Goal: Communication & Community: Answer question/provide support

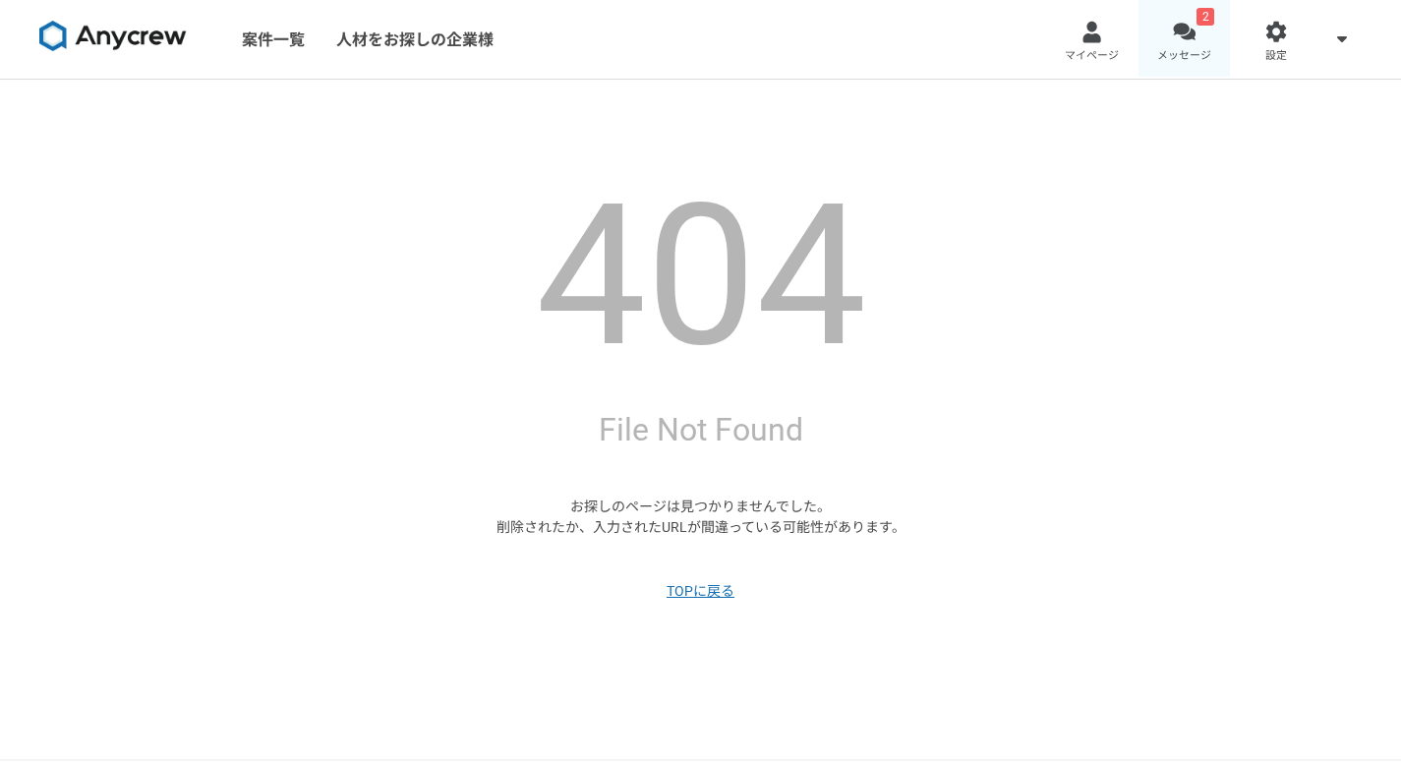
click at [1199, 32] on link "2 メッセージ" at bounding box center [1184, 39] width 92 height 79
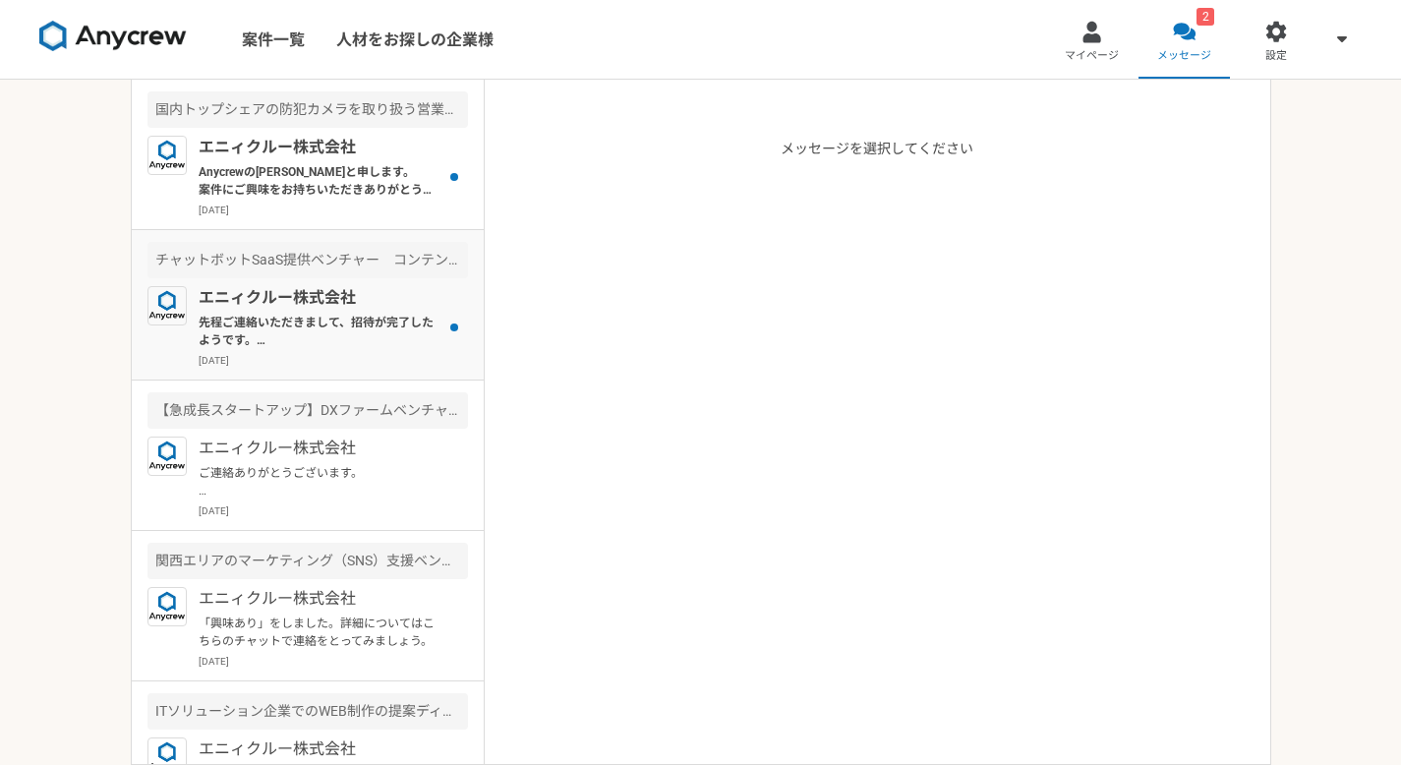
click at [303, 303] on p "エニィクルー株式会社" at bounding box center [320, 298] width 243 height 24
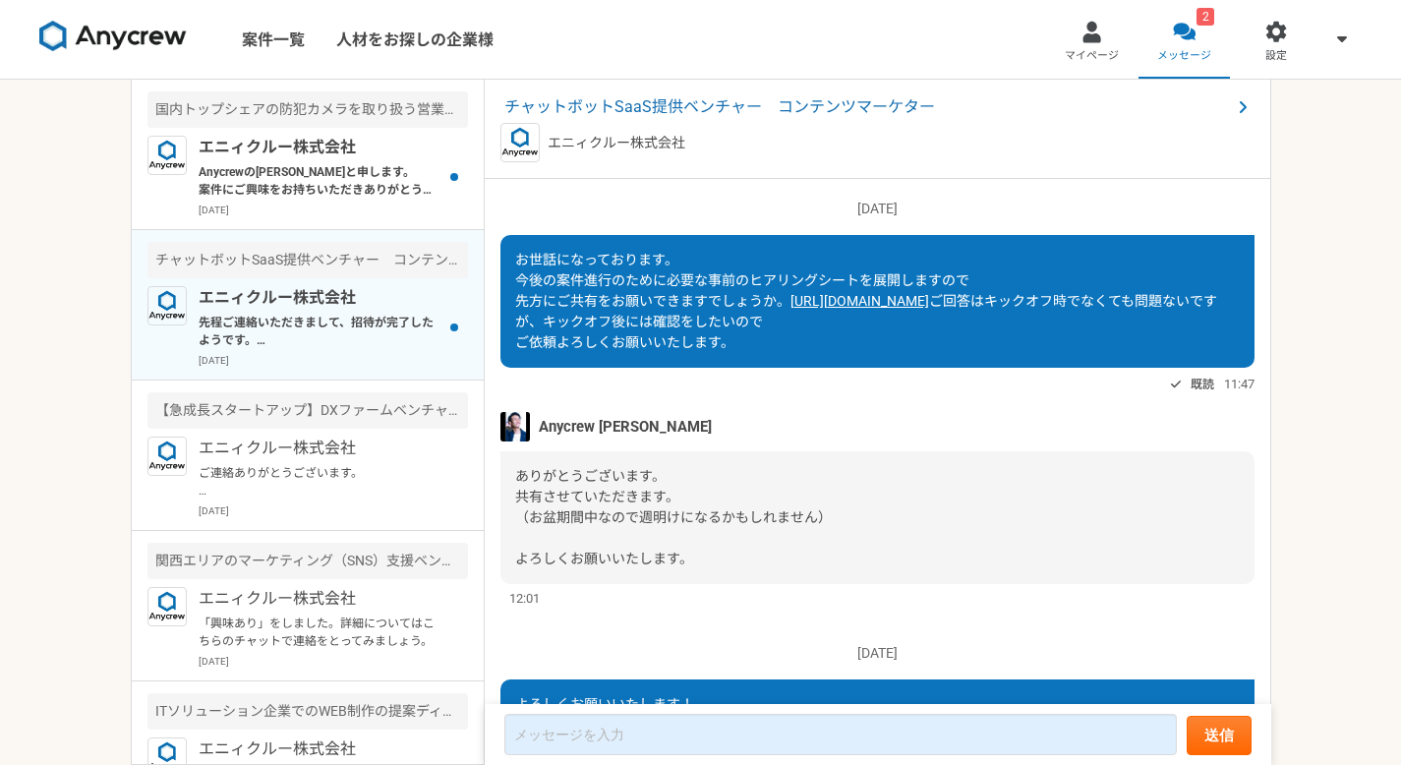
scroll to position [1434, 0]
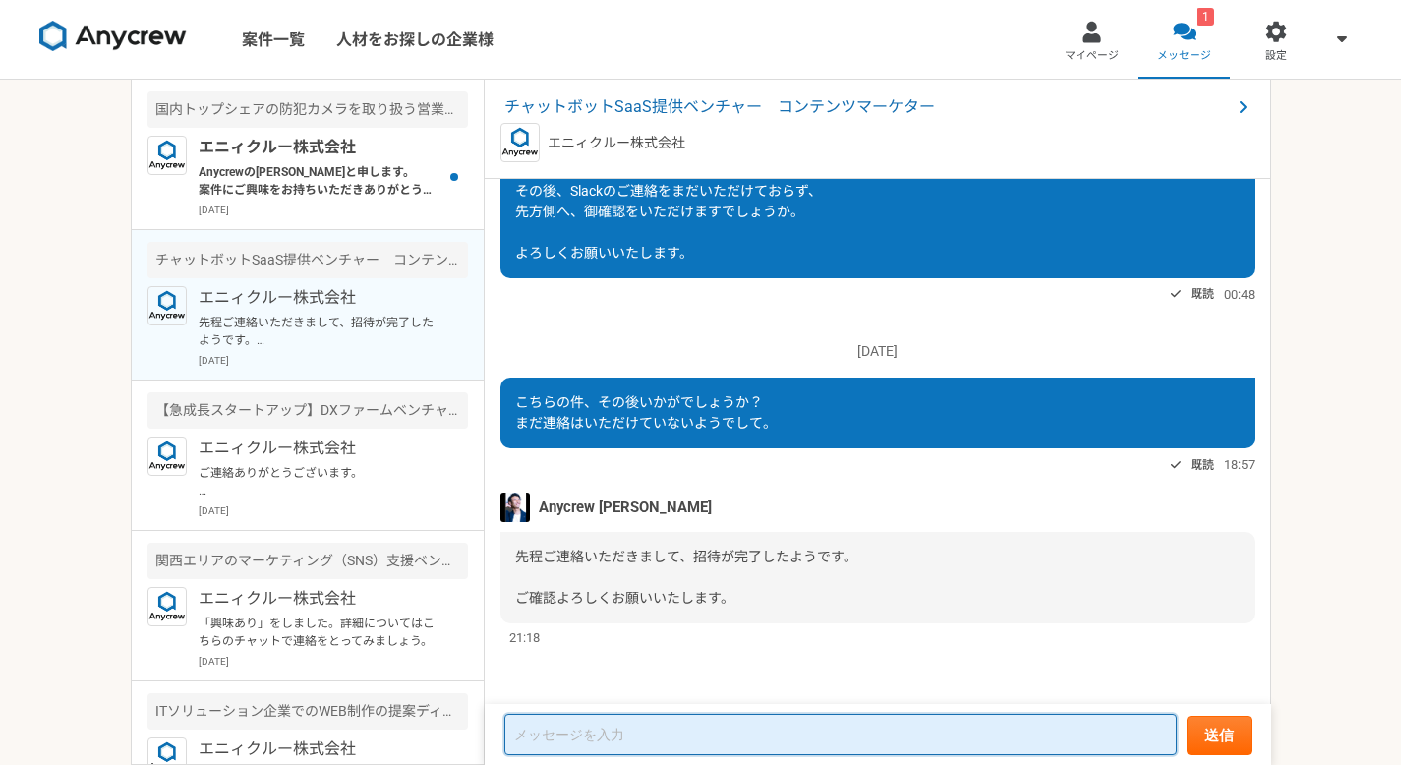
click at [633, 724] on textarea at bounding box center [840, 734] width 672 height 41
type textarea "a"
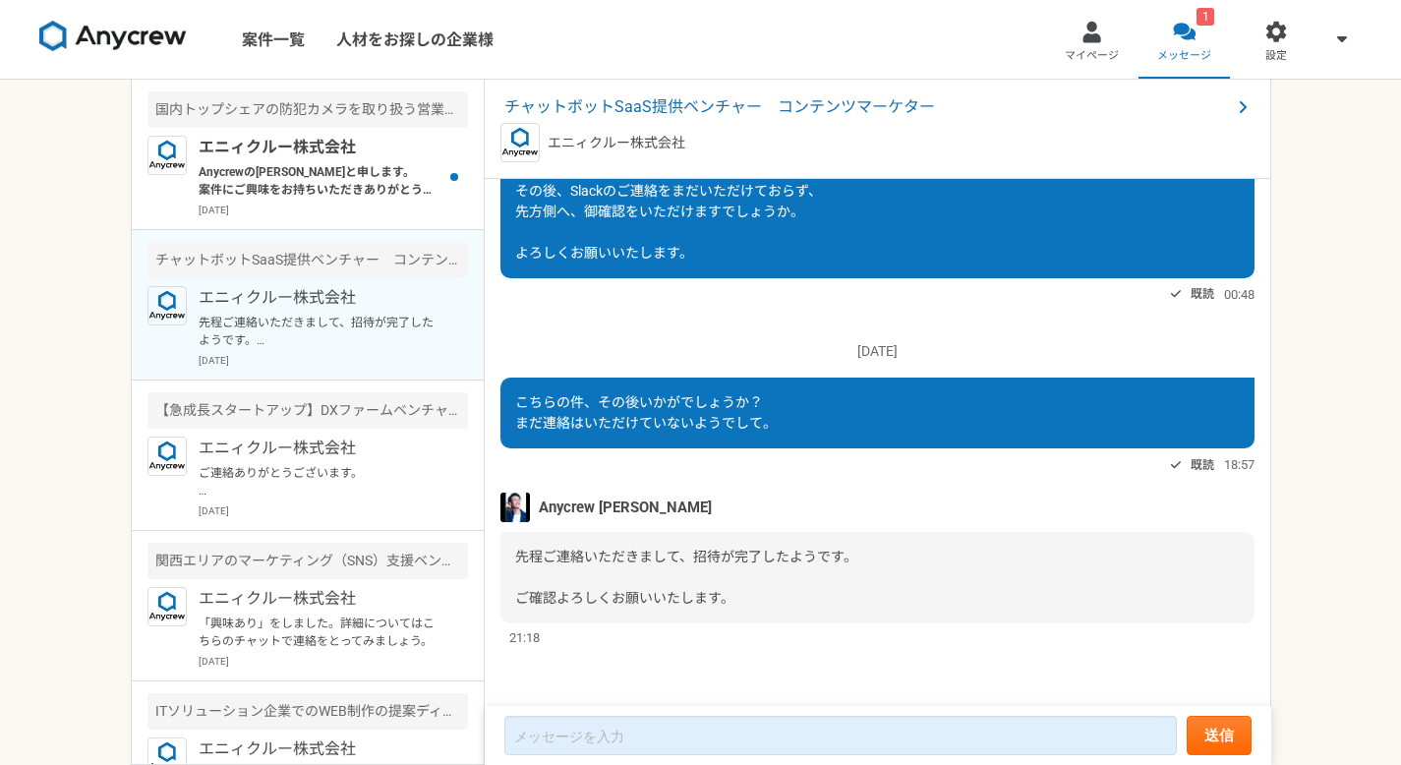
click at [657, 628] on div "21:18" at bounding box center [877, 637] width 754 height 19
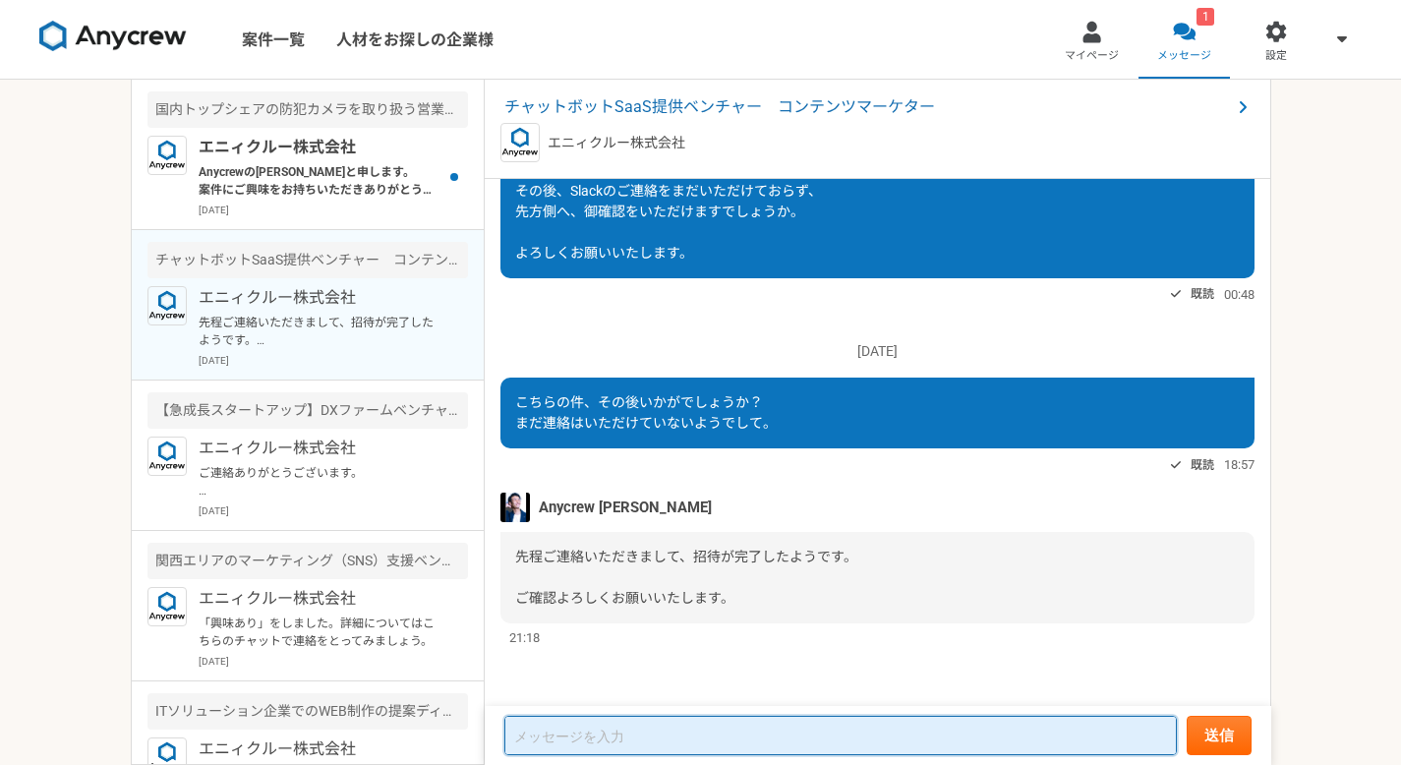
click at [560, 738] on textarea at bounding box center [840, 735] width 672 height 39
type textarea "a"
type textarea "ありがとうございます！確認しましてコミュニケーション取れております。"
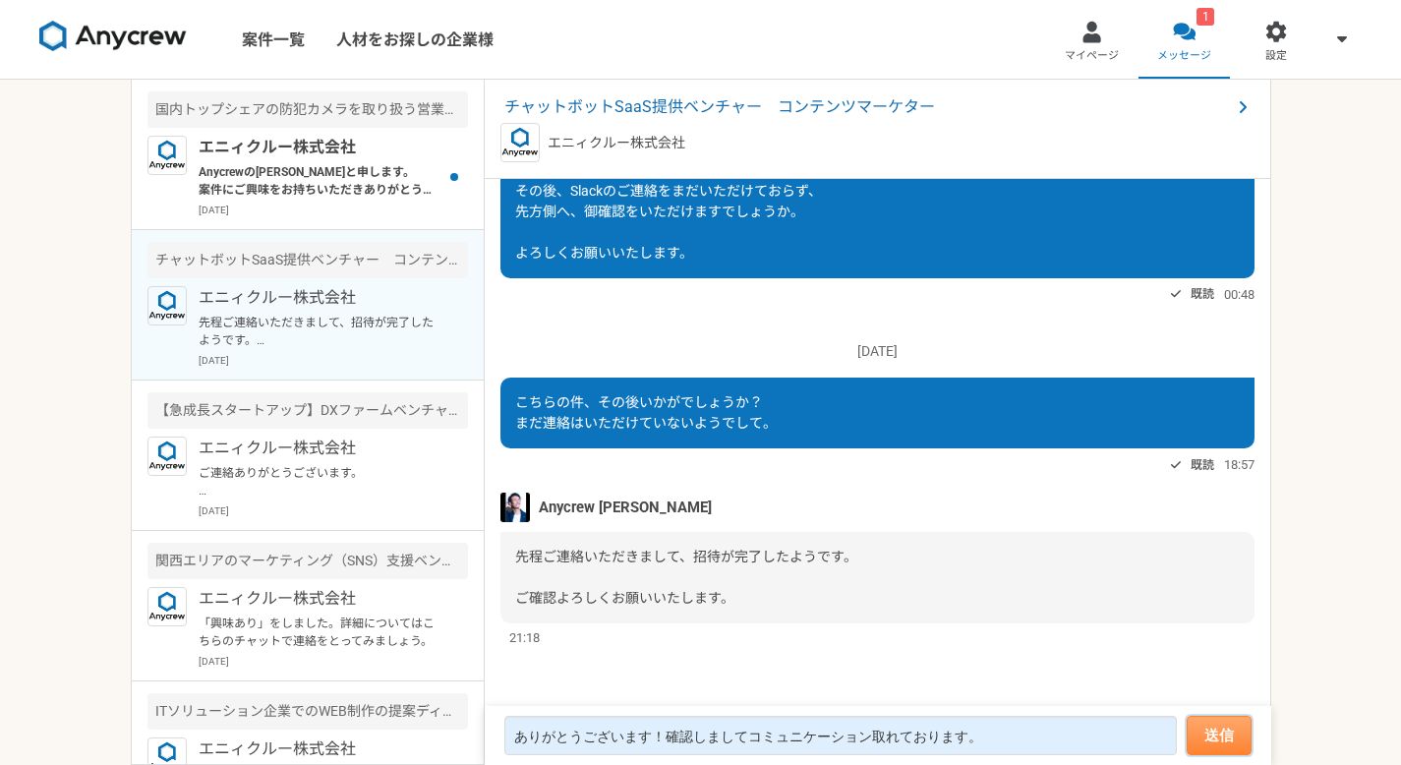
click at [1216, 727] on button "送信" at bounding box center [1218, 735] width 65 height 39
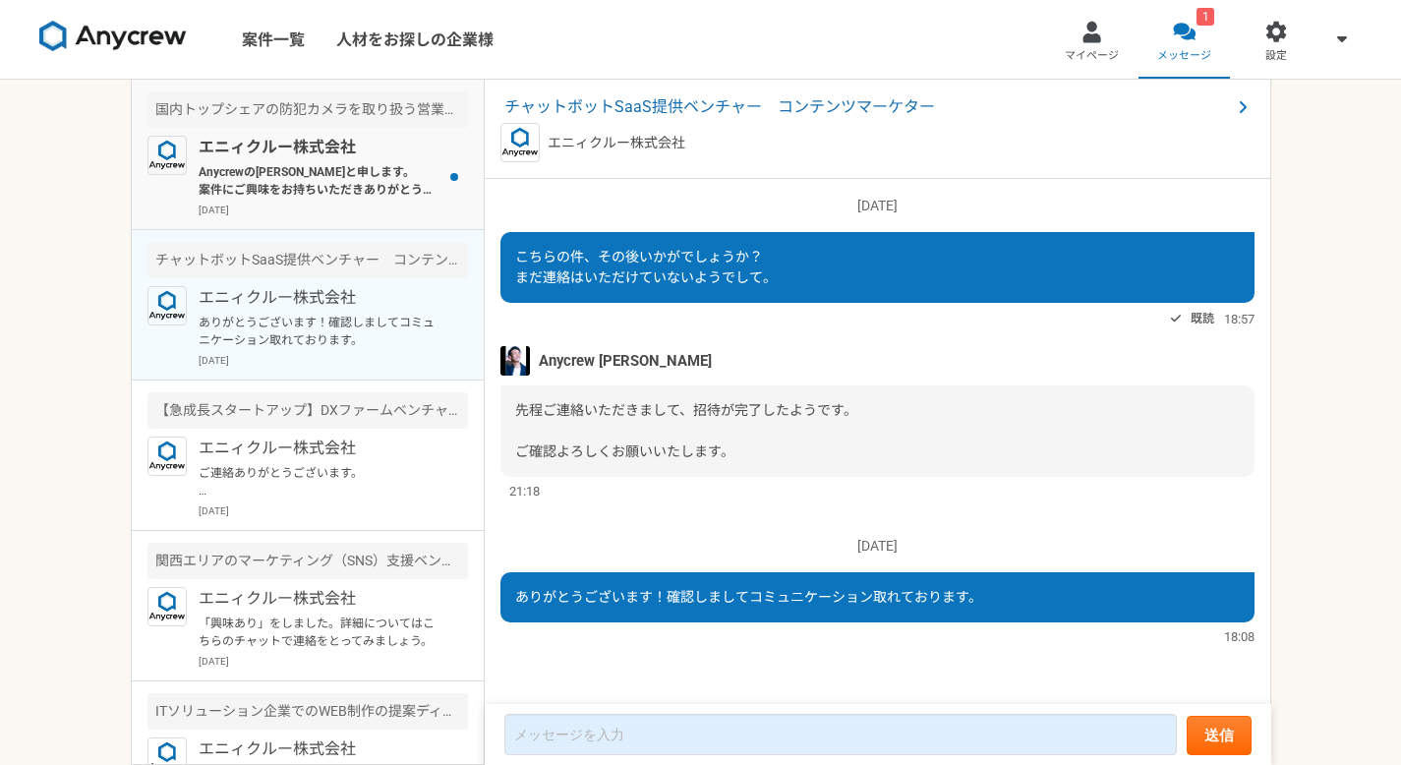
click at [292, 190] on p "Anycrewの[PERSON_NAME]と申します。 案件にご興味をお持ちいただきありがとうございます。 こちらの案件ですが、ご希望いただいております単価と…" at bounding box center [320, 180] width 243 height 35
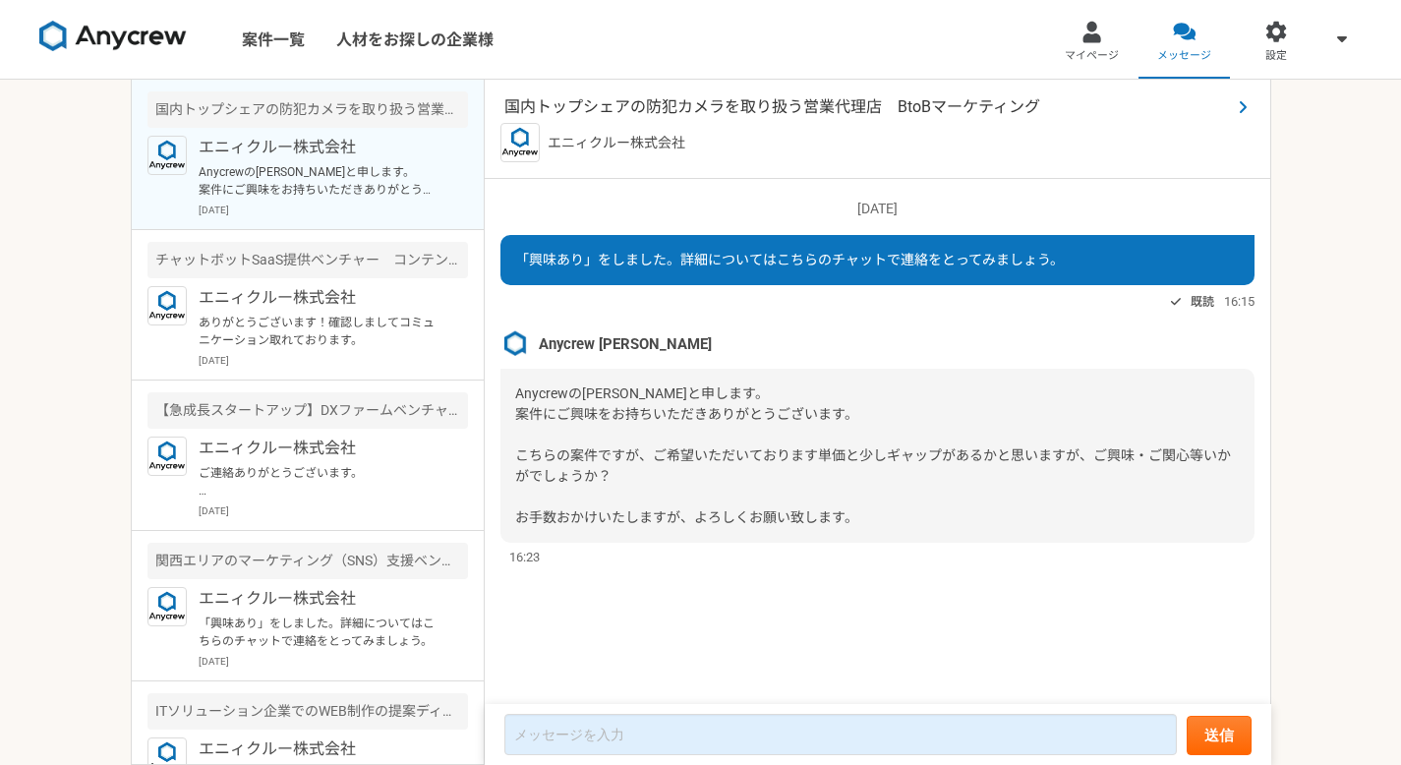
click at [882, 99] on span "国内トップシェアの防犯カメラを取り扱う営業代理店　BtoBマーケティング" at bounding box center [867, 107] width 726 height 24
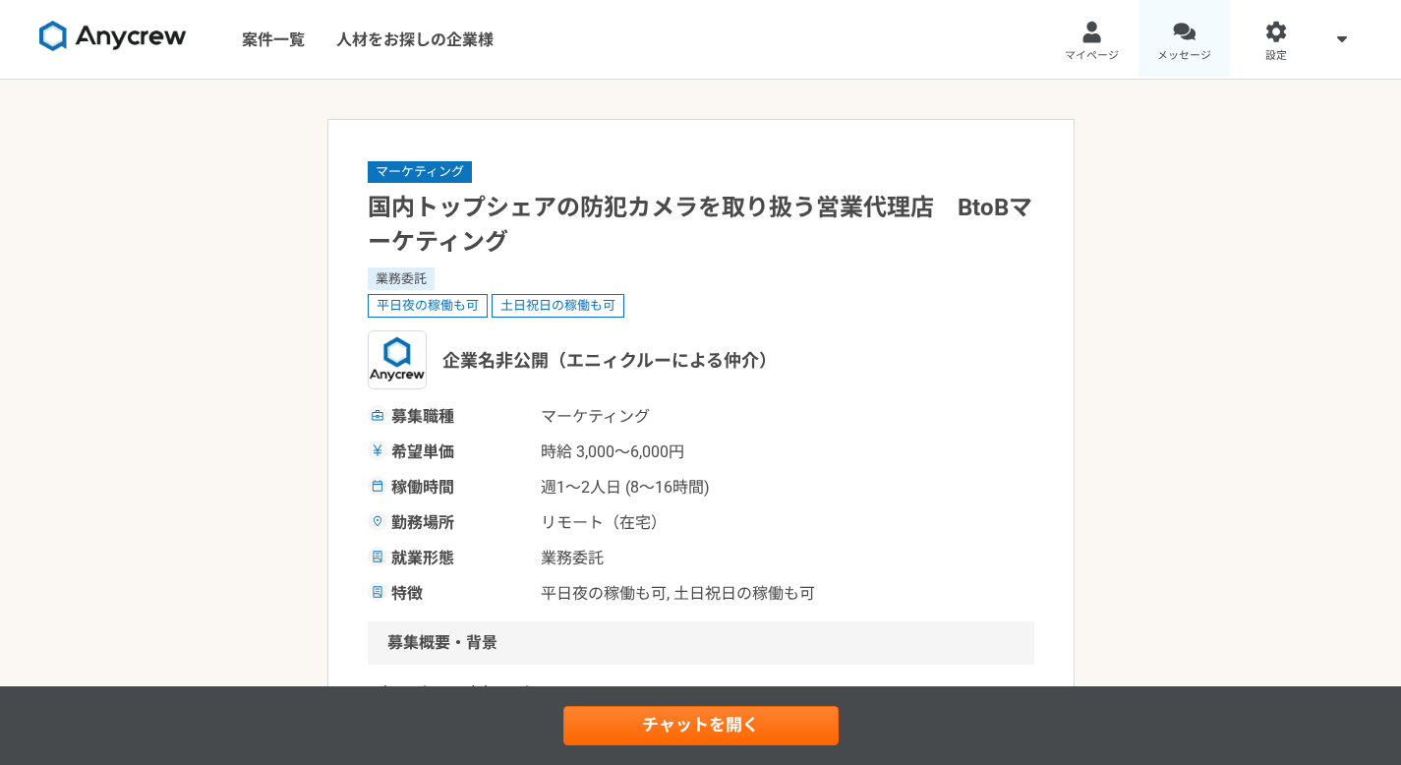
click at [1169, 50] on span "メッセージ" at bounding box center [1184, 56] width 54 height 16
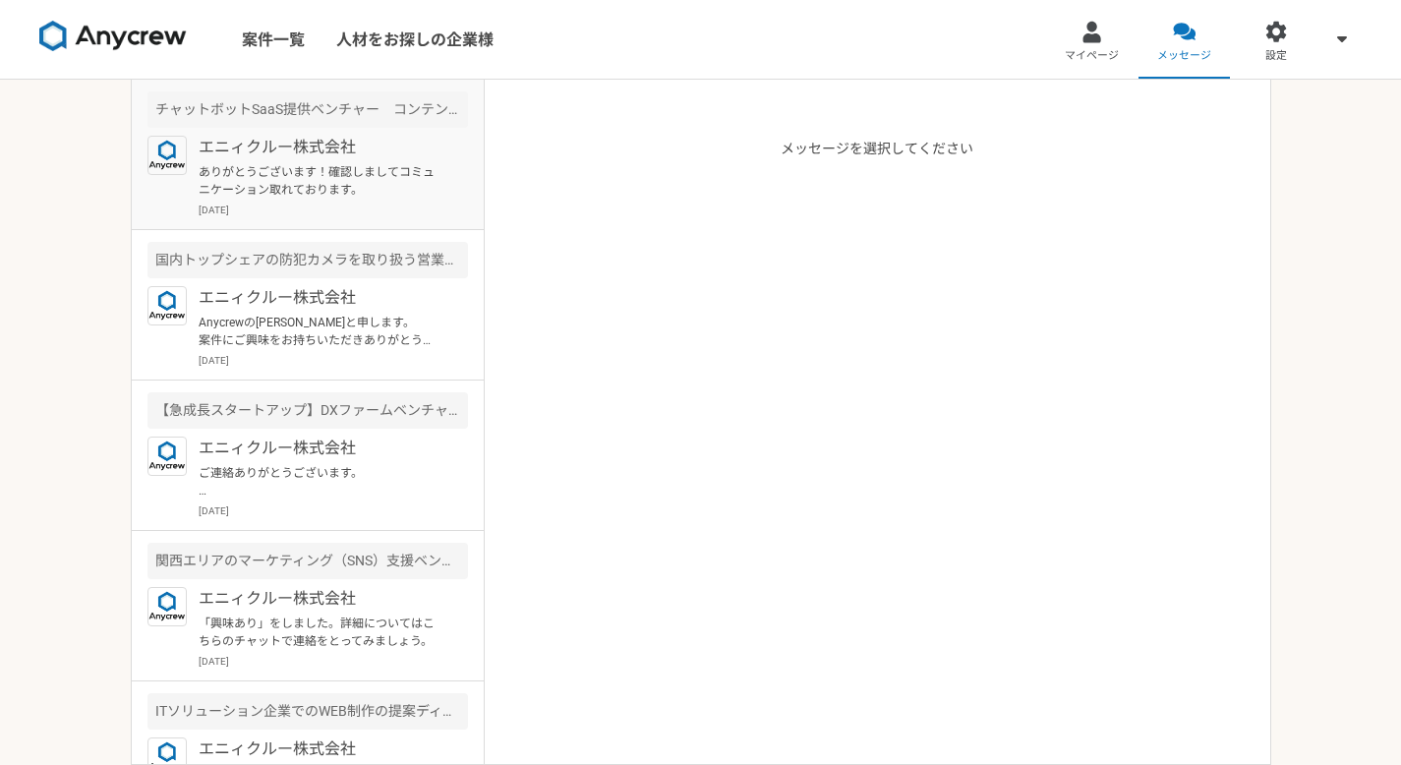
click at [306, 201] on div "エニィクルー株式会社 ありがとうございます！確認しましてコミュニケーション取れております。 [DATE]" at bounding box center [333, 177] width 269 height 82
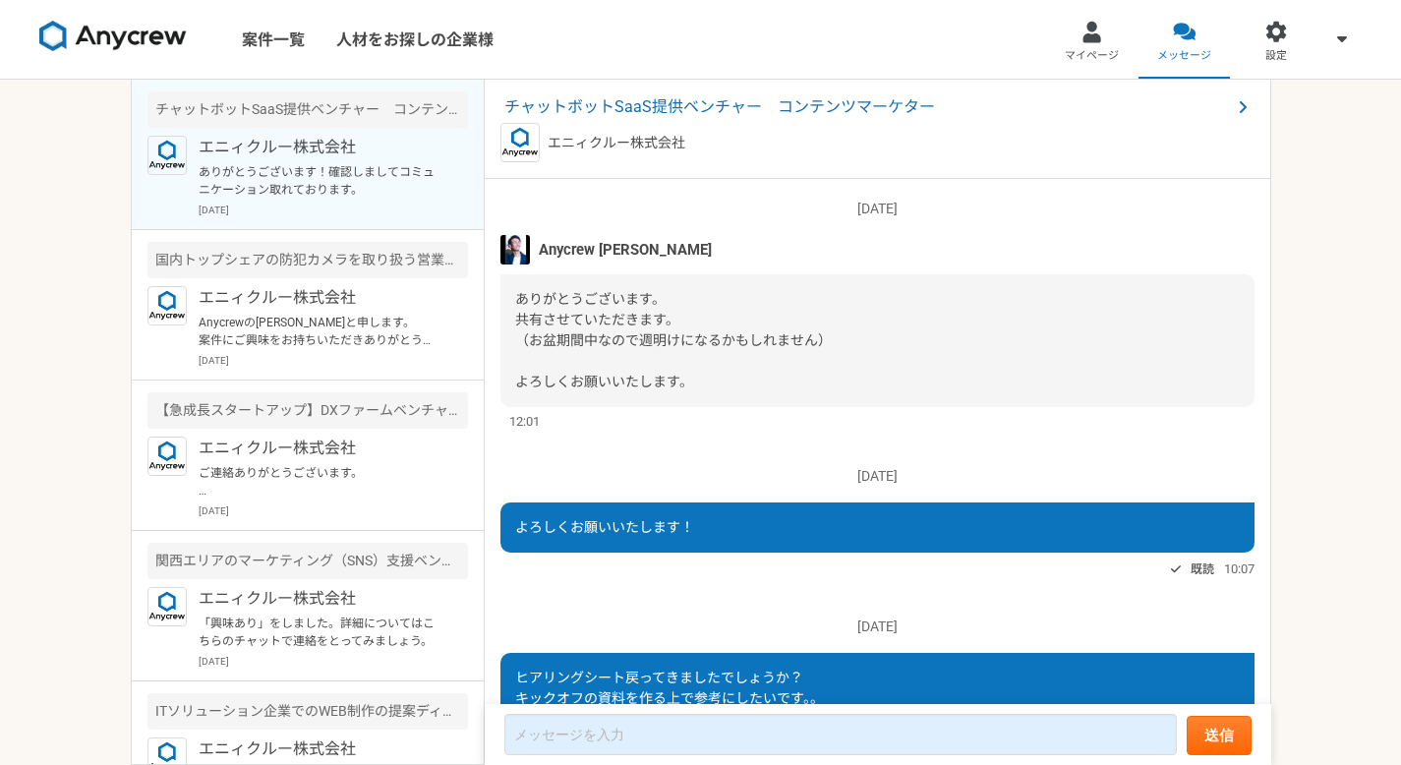
scroll to position [1362, 0]
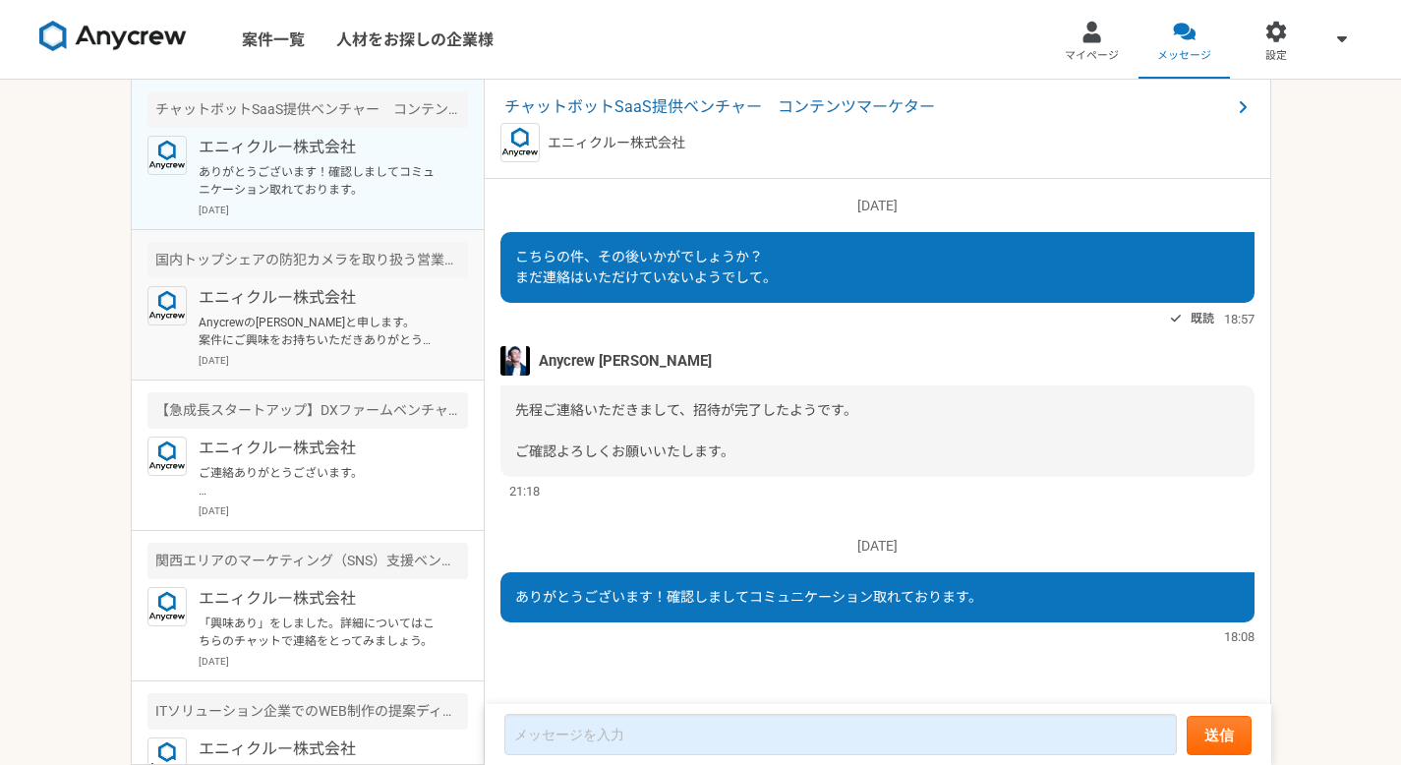
click at [337, 331] on p "Anycrewの[PERSON_NAME]と申します。 案件にご興味をお持ちいただきありがとうございます。 こちらの案件ですが、ご希望いただいております単価と…" at bounding box center [320, 331] width 243 height 35
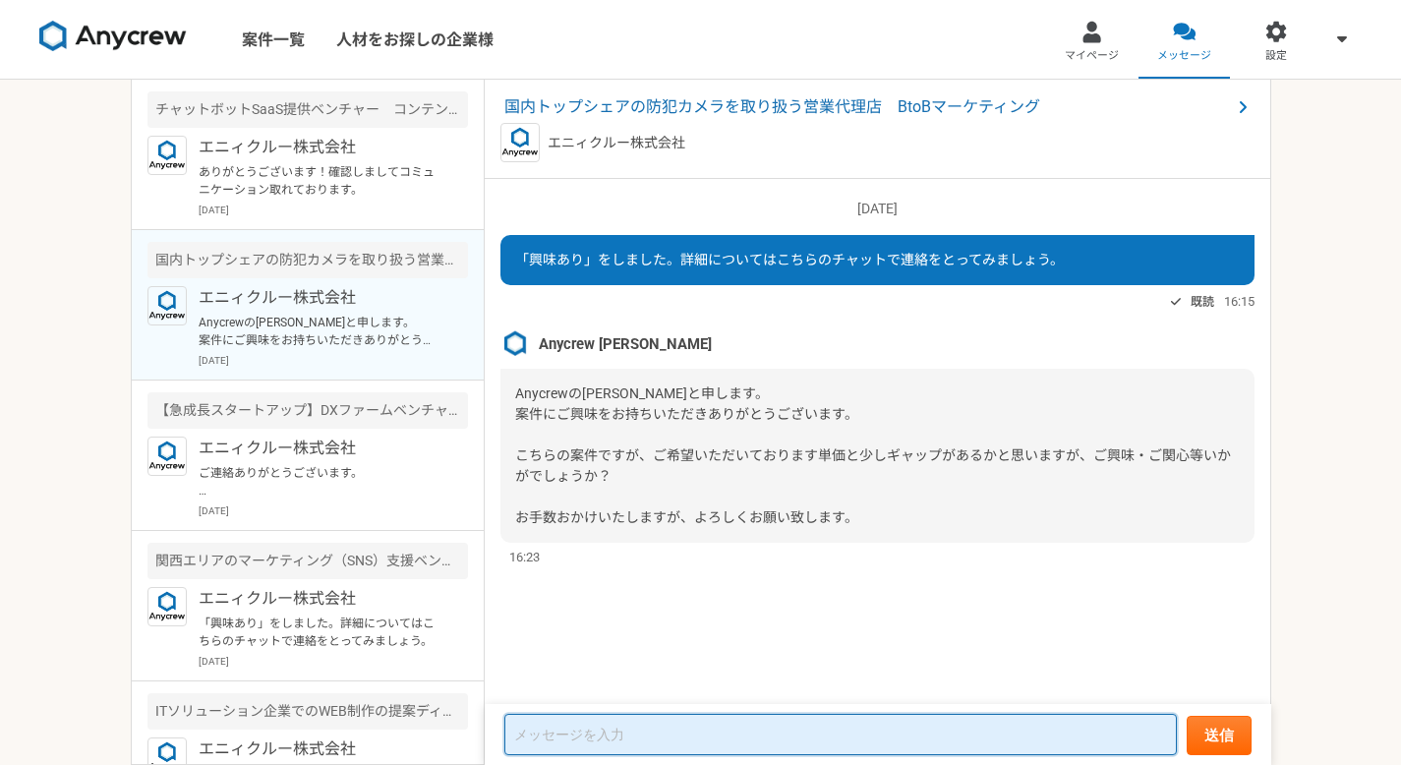
click at [642, 751] on textarea at bounding box center [840, 734] width 672 height 41
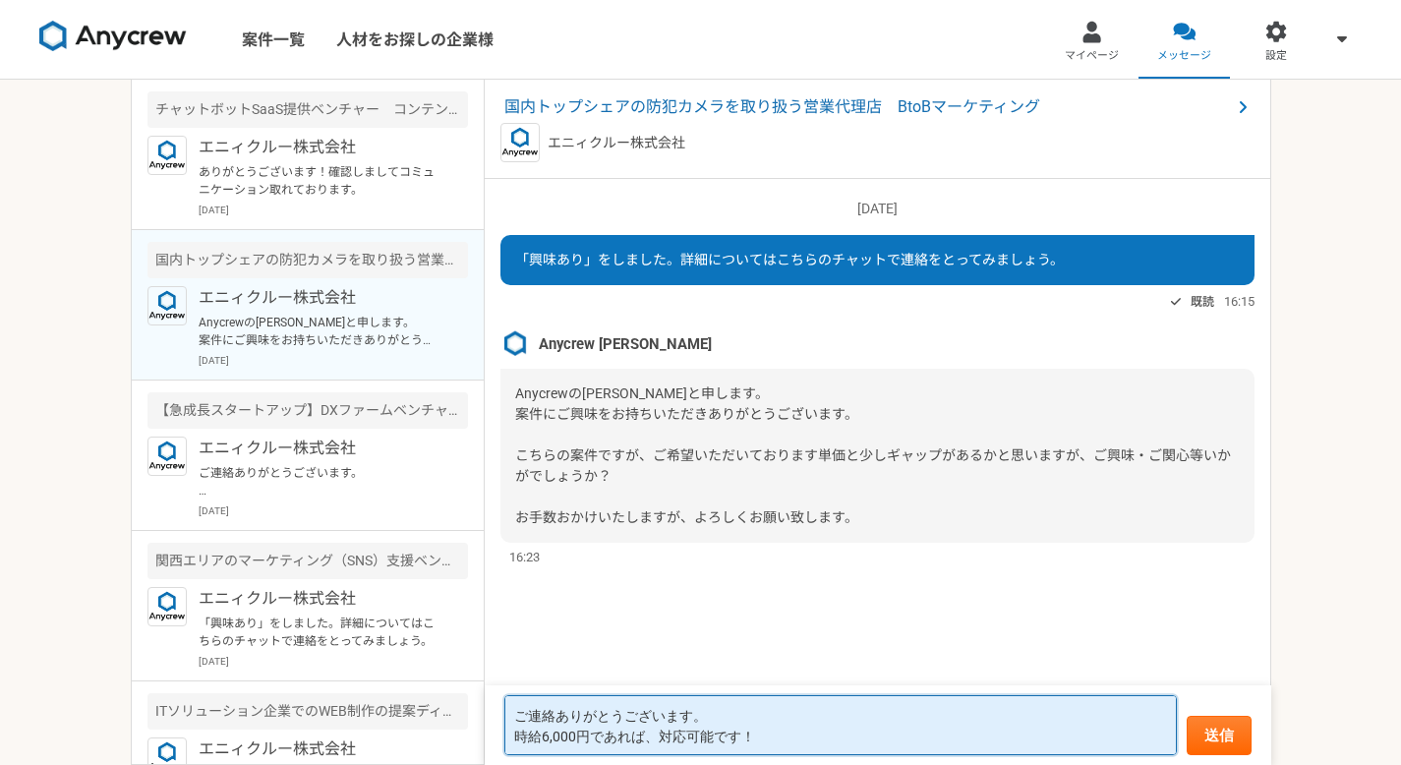
type textarea "ご連絡ありがとうございます。 時給6,000円であれば、対応可能です！"
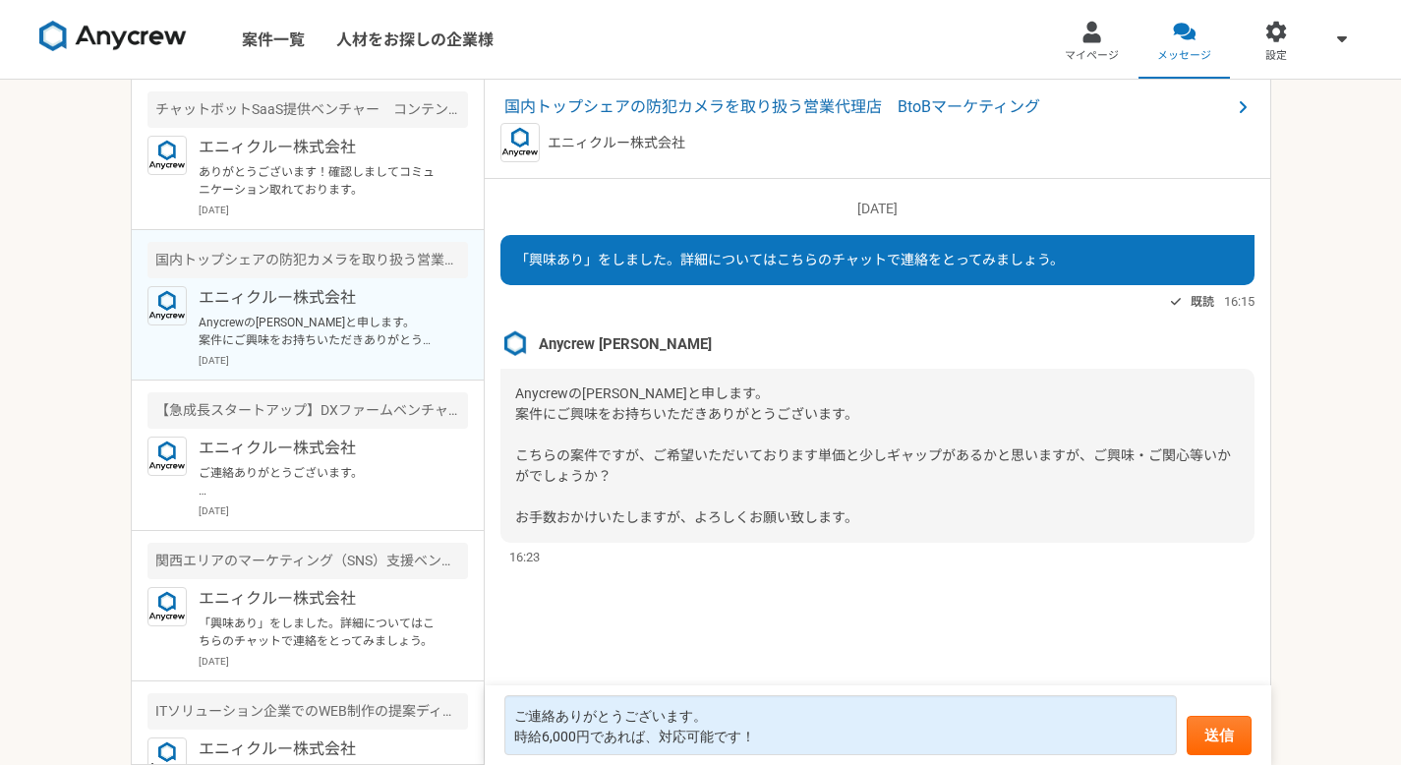
click at [1230, 764] on form "ご連絡ありがとうございます。 時給6,000円であれば、対応可能です！ 送信" at bounding box center [878, 725] width 786 height 80
click at [1228, 741] on button "送信" at bounding box center [1218, 735] width 65 height 39
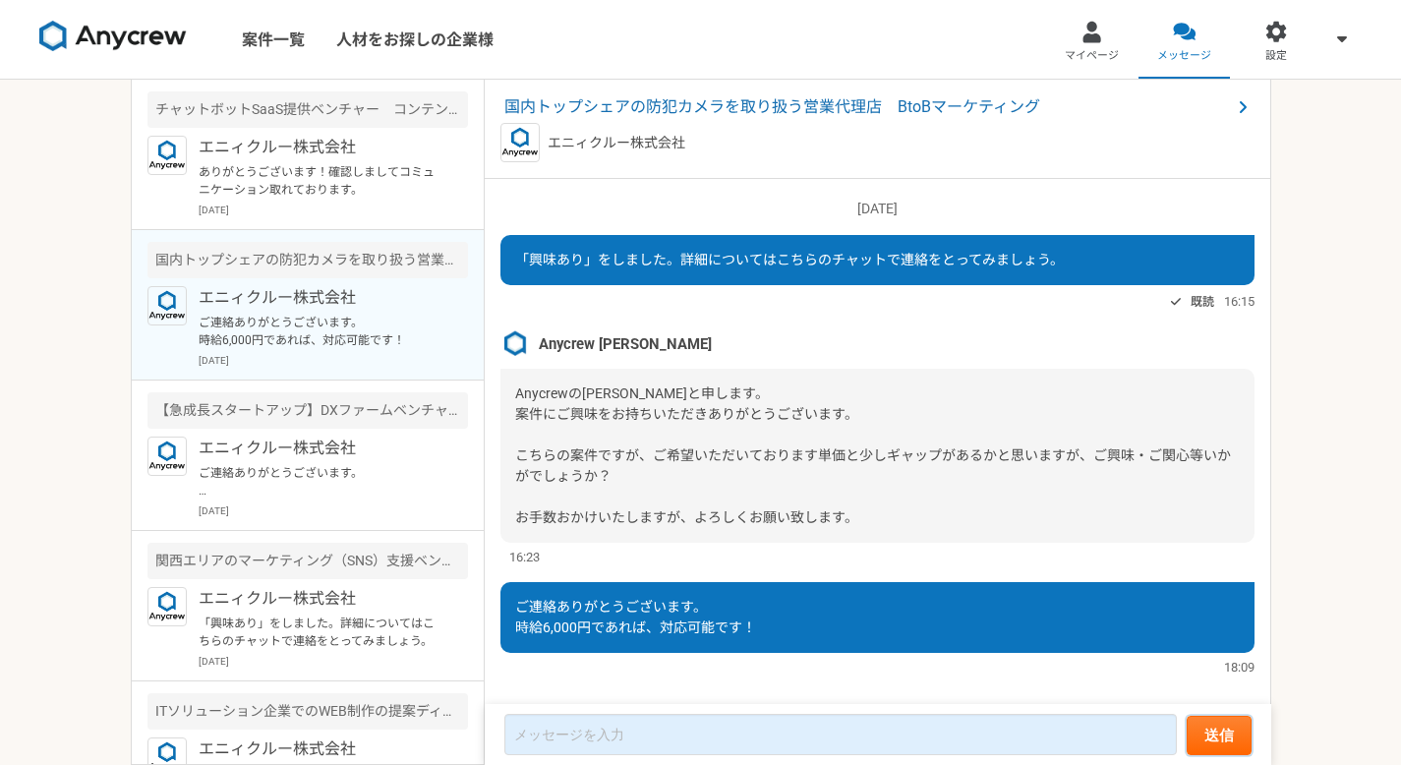
scroll to position [29, 0]
